Goal: Transaction & Acquisition: Book appointment/travel/reservation

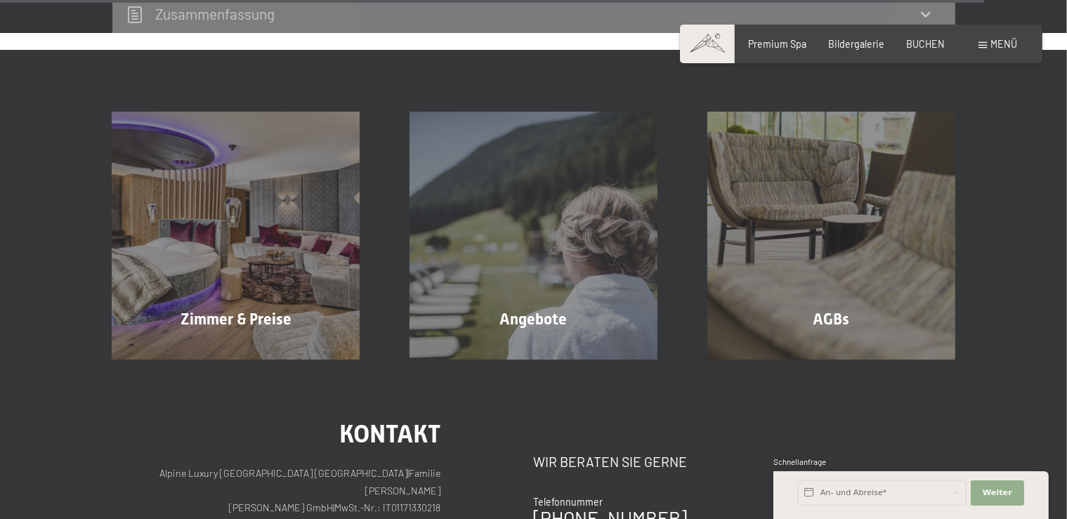
scroll to position [4411, 0]
click at [930, 42] on span "BUCHEN" at bounding box center [926, 42] width 39 height 12
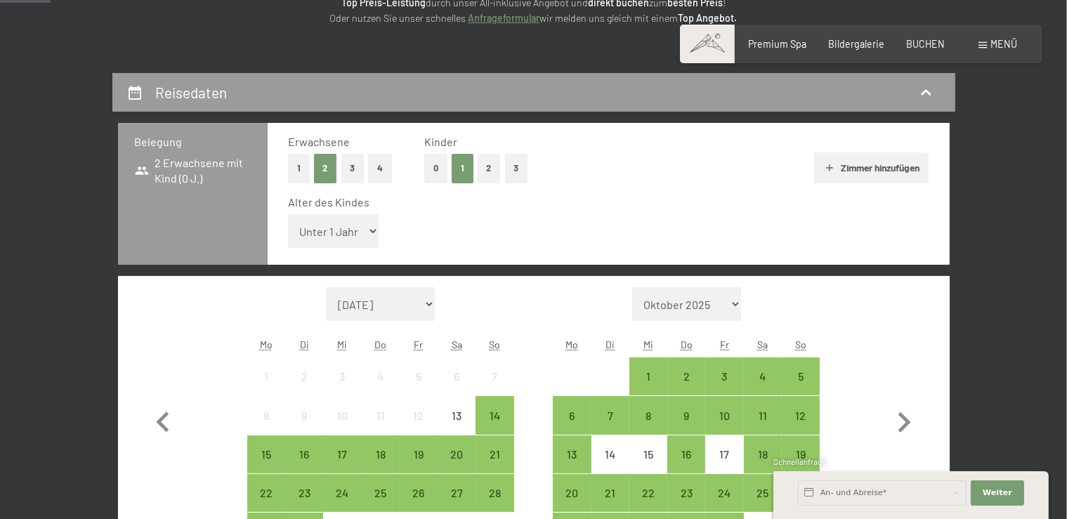
scroll to position [222, 0]
select select "11"
click option "11 Jahre" at bounding box center [0, 0] width 0 height 0
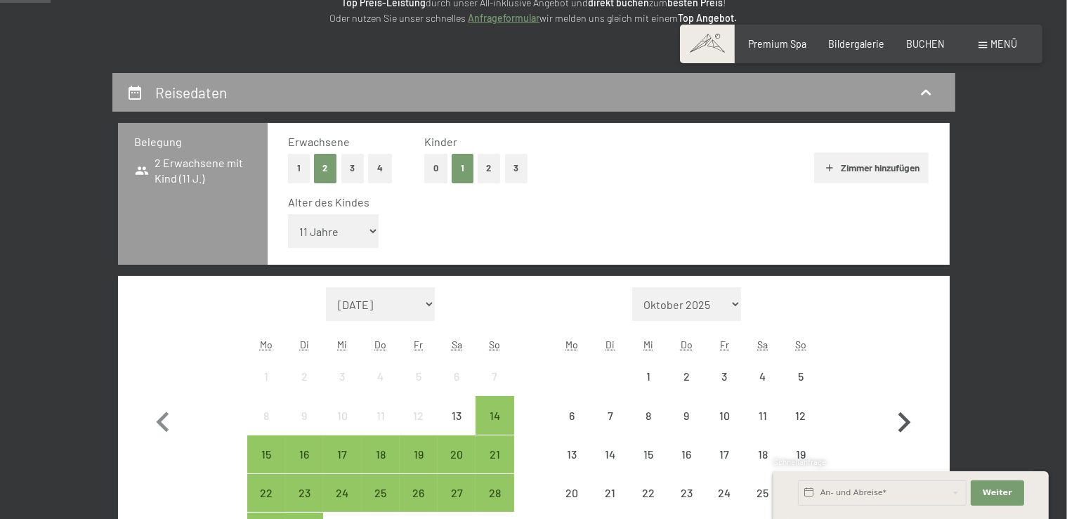
click at [912, 423] on icon "button" at bounding box center [904, 423] width 41 height 41
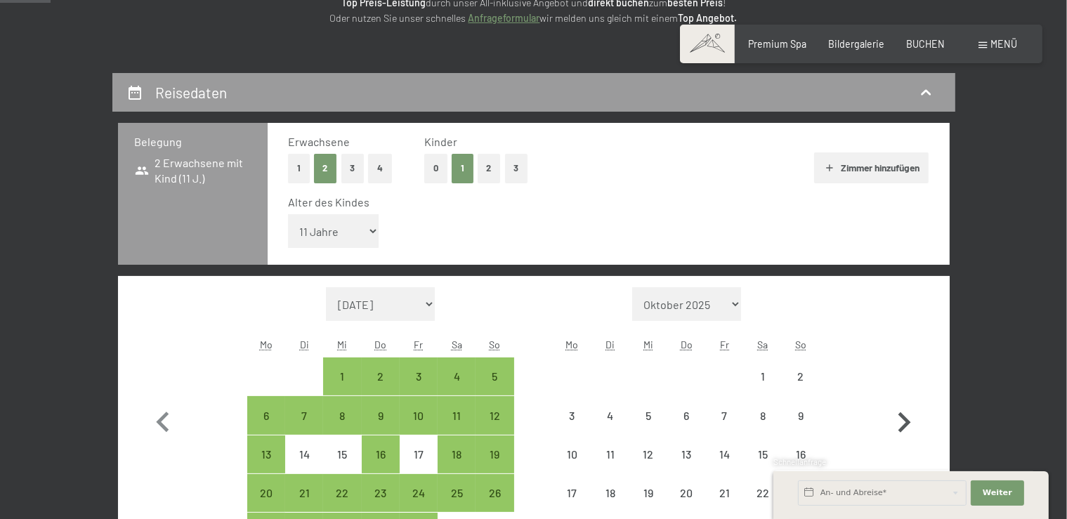
click at [912, 423] on icon "button" at bounding box center [904, 423] width 41 height 41
click at [911, 424] on icon "button" at bounding box center [904, 423] width 41 height 41
select select "[DATE]"
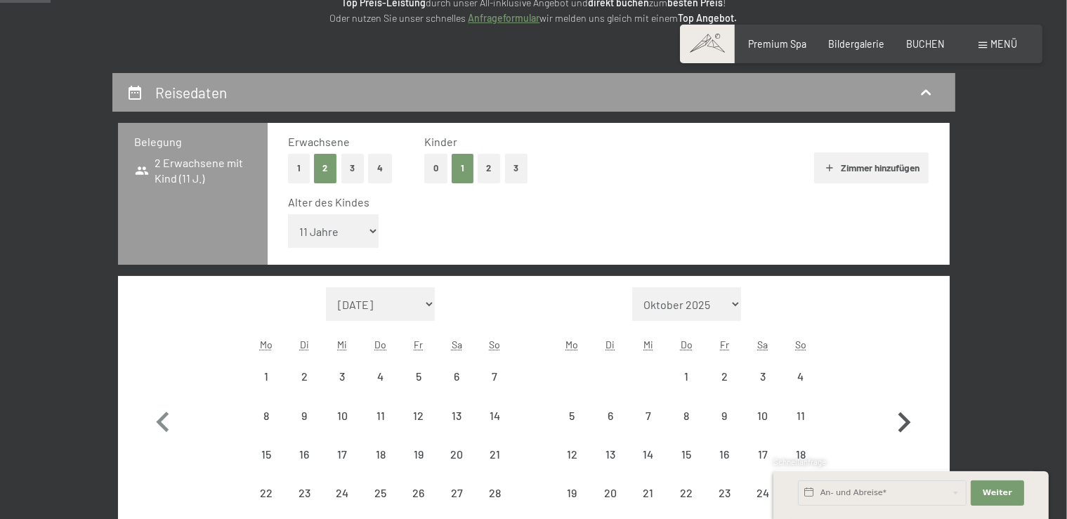
click at [910, 424] on icon "button" at bounding box center [904, 423] width 41 height 41
click at [910, 424] on icon "button" at bounding box center [904, 442] width 41 height 41
click at [910, 424] on icon "button" at bounding box center [904, 423] width 41 height 41
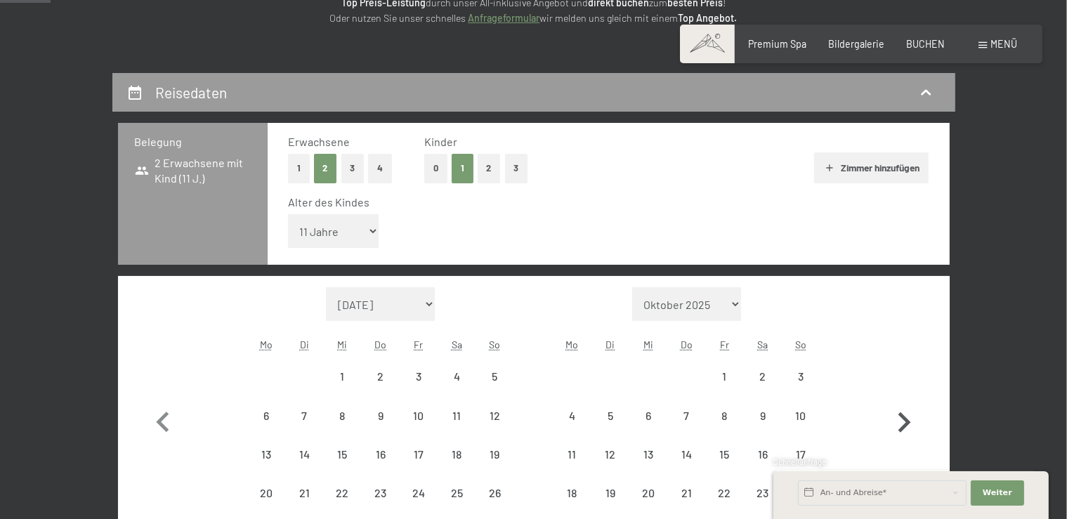
click at [910, 424] on icon "button" at bounding box center [904, 423] width 41 height 41
select select "[DATE]"
click at [910, 424] on icon "button" at bounding box center [904, 423] width 41 height 41
select select "[DATE]"
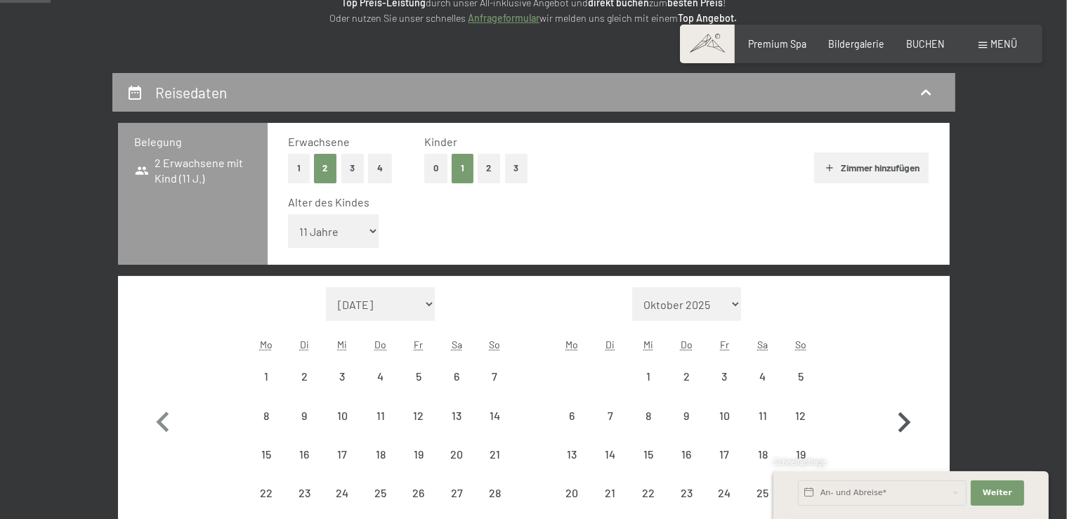
select select "[DATE]"
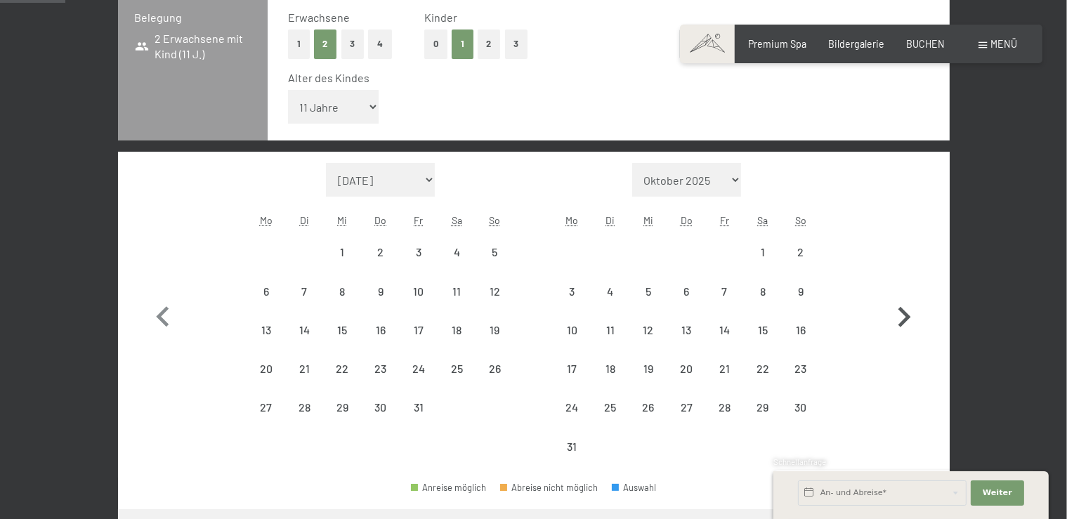
scroll to position [371, 0]
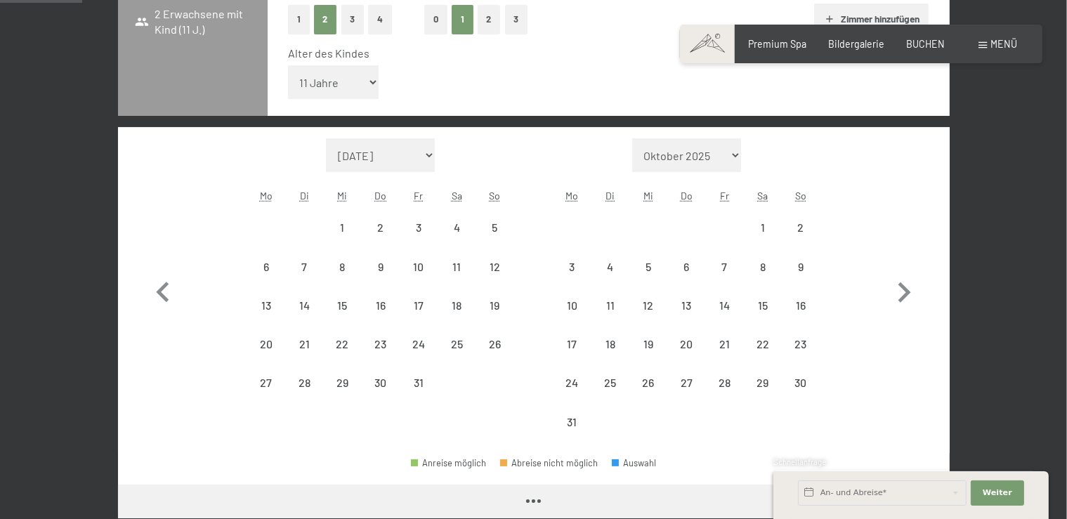
select select "[DATE]"
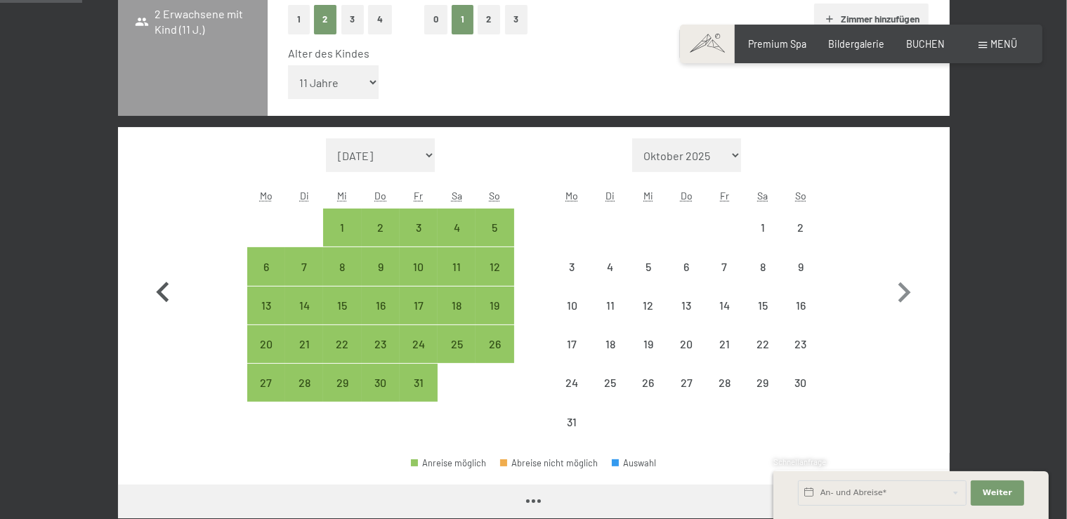
select select "[DATE]"
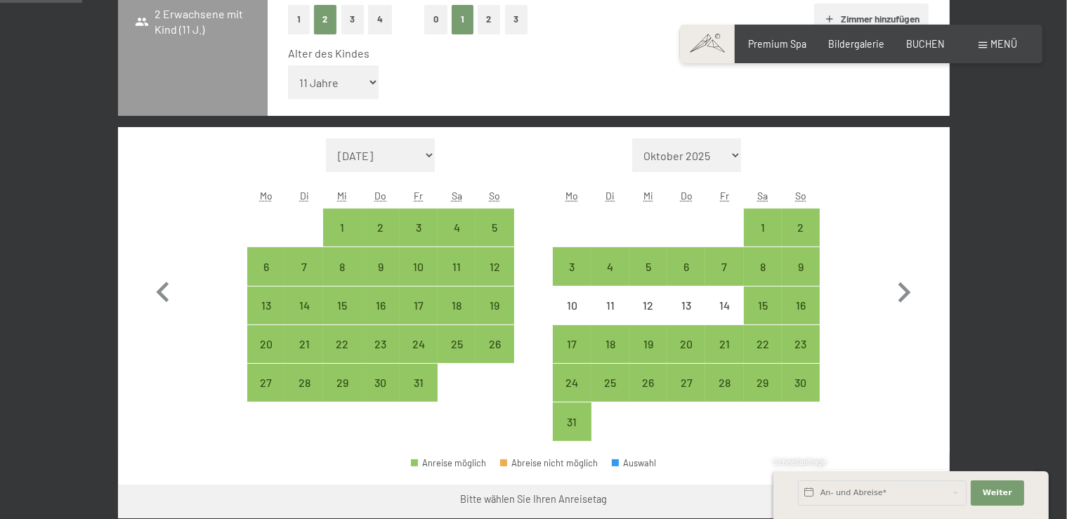
click at [283, 479] on div "Anreise möglich Abreise nicht möglich Auswahl" at bounding box center [534, 469] width 832 height 32
click at [572, 341] on div "17" at bounding box center [571, 356] width 35 height 35
select select "[DATE]"
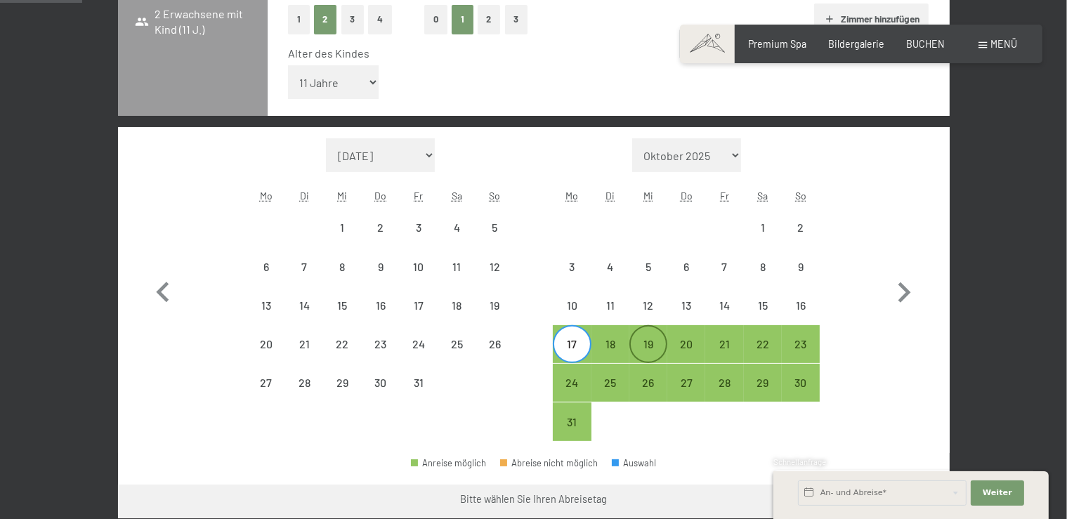
click at [649, 344] on div "19" at bounding box center [648, 356] width 35 height 35
select select "[DATE]"
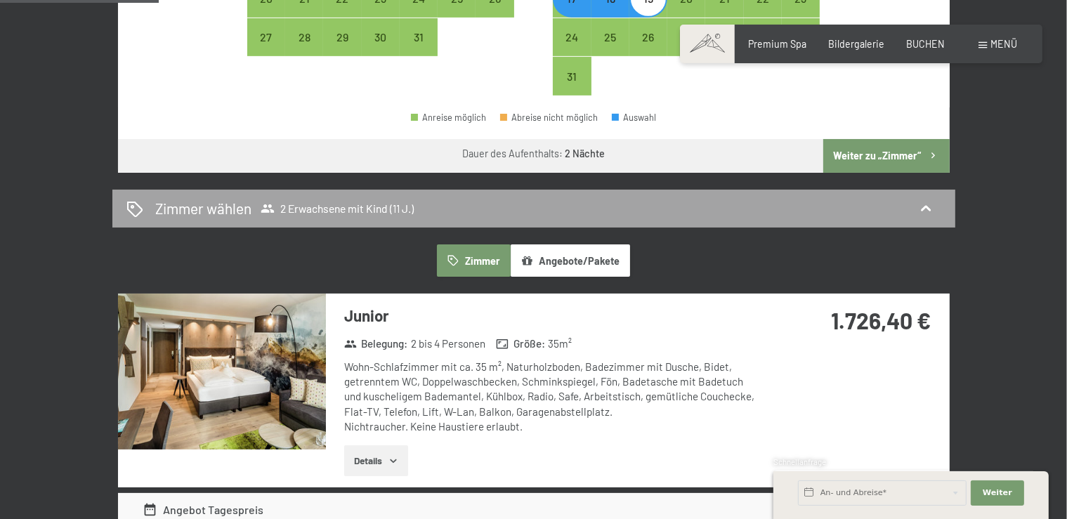
scroll to position [742, 0]
